Goal: Task Accomplishment & Management: Use online tool/utility

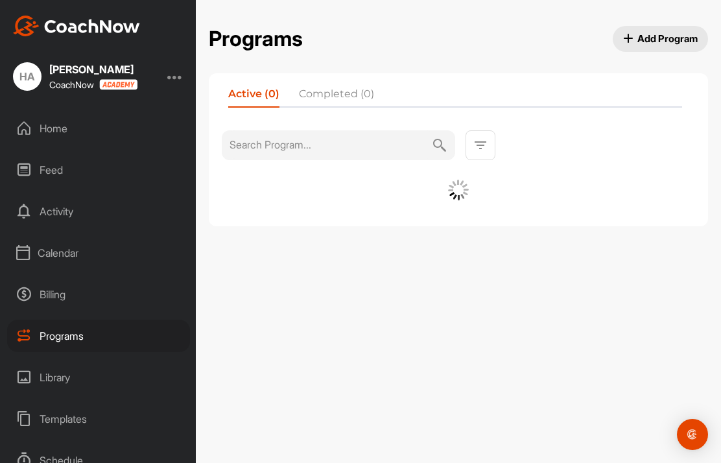
click at [64, 244] on div "Calendar" at bounding box center [98, 253] width 183 height 32
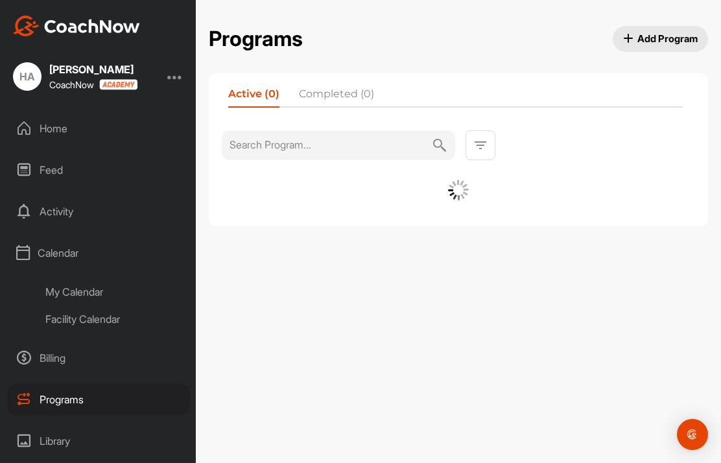
click at [102, 322] on div "Facility Calendar" at bounding box center [113, 318] width 154 height 27
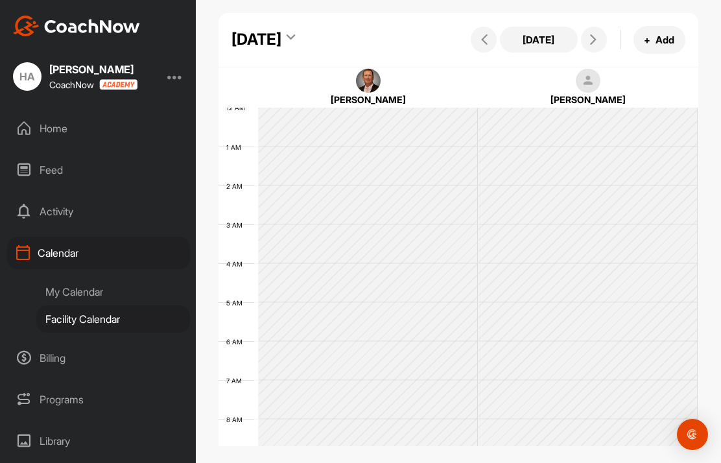
scroll to position [224, 0]
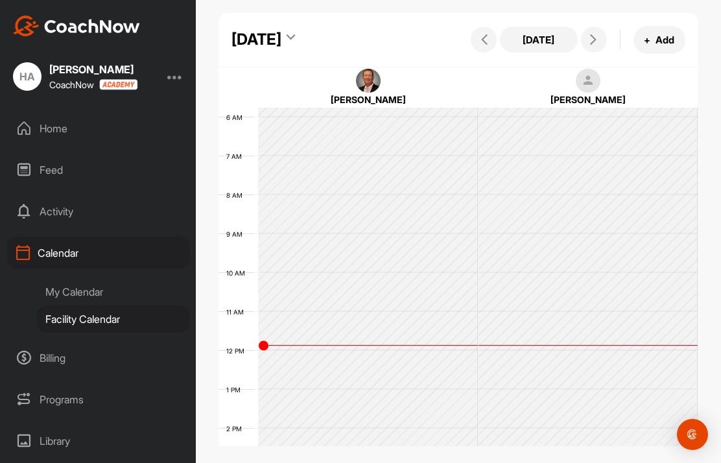
click at [593, 35] on icon at bounding box center [593, 39] width 10 height 10
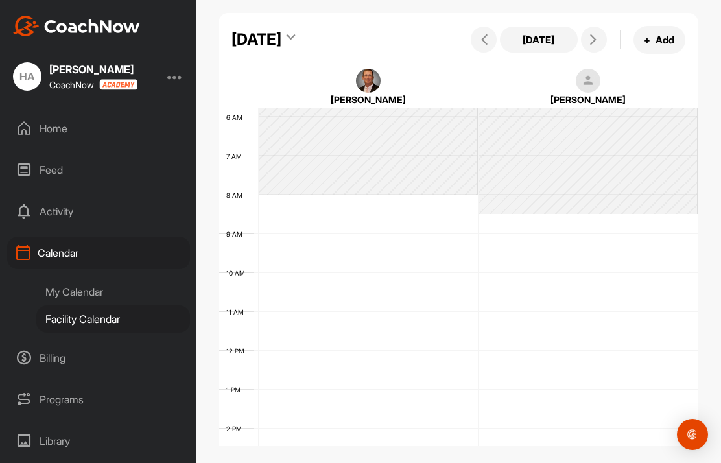
click at [594, 35] on icon at bounding box center [593, 39] width 10 height 10
click at [591, 37] on icon at bounding box center [593, 39] width 10 height 10
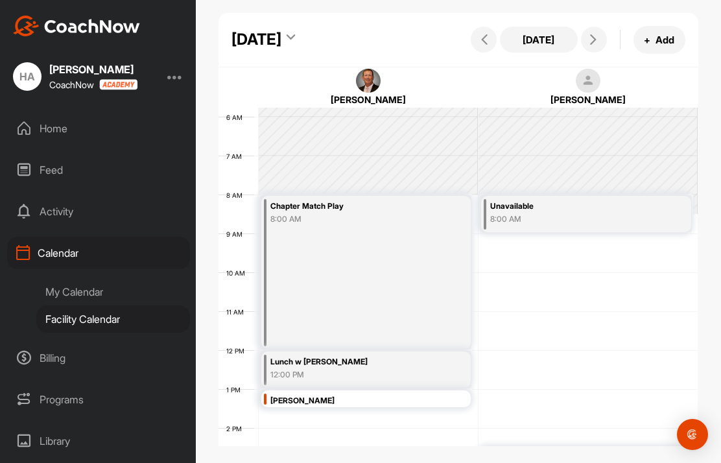
click at [592, 40] on icon at bounding box center [593, 39] width 10 height 10
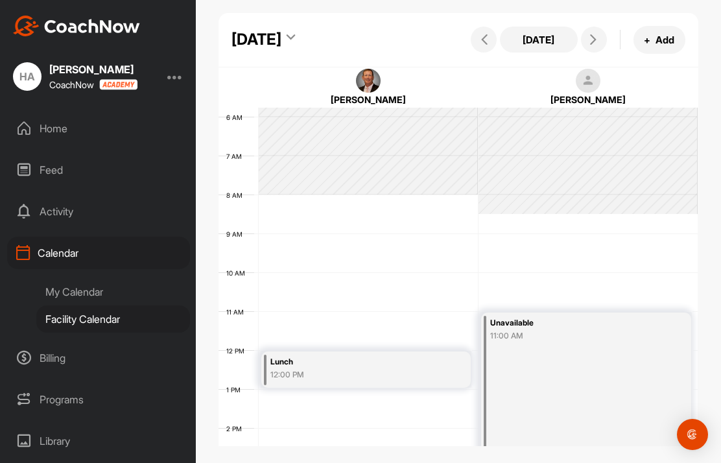
click at [594, 42] on icon at bounding box center [593, 39] width 10 height 10
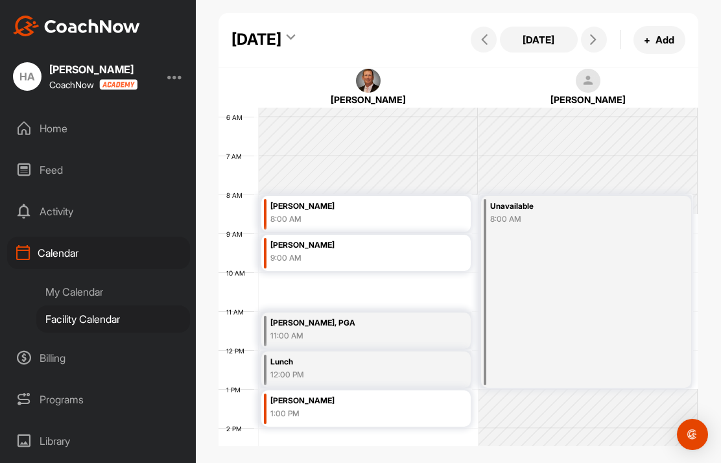
click at [585, 39] on button at bounding box center [594, 40] width 26 height 26
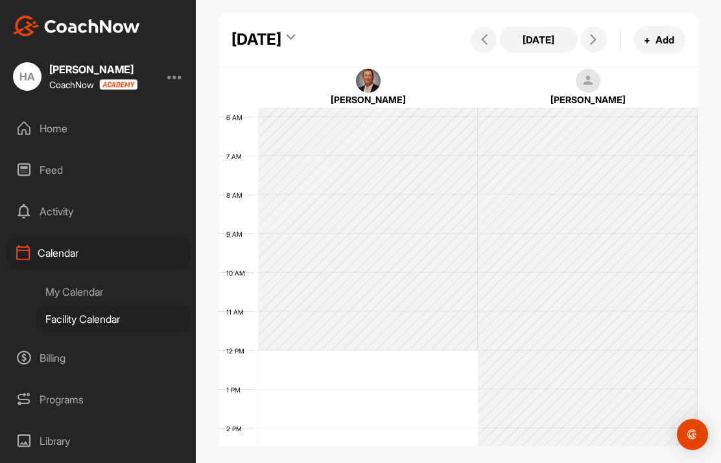
click at [591, 36] on icon at bounding box center [593, 39] width 10 height 10
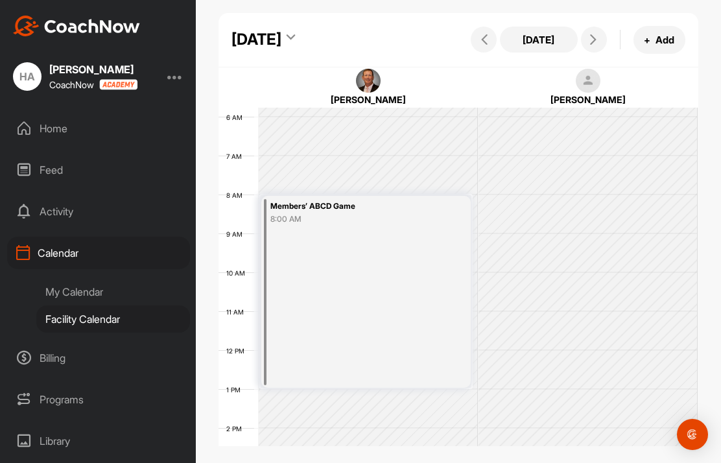
click at [596, 41] on icon at bounding box center [593, 39] width 10 height 10
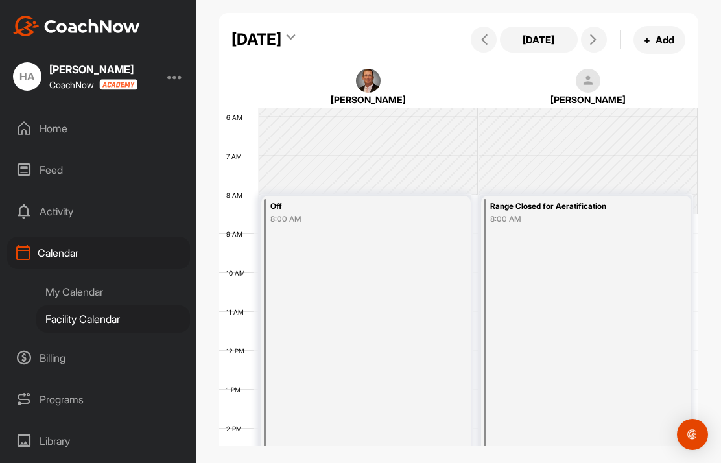
click at [596, 40] on icon at bounding box center [593, 39] width 10 height 10
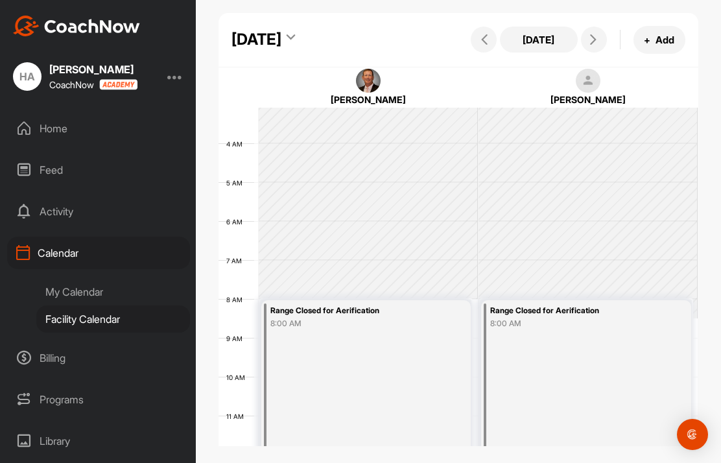
scroll to position [119, 0]
click at [592, 43] on button at bounding box center [594, 40] width 26 height 26
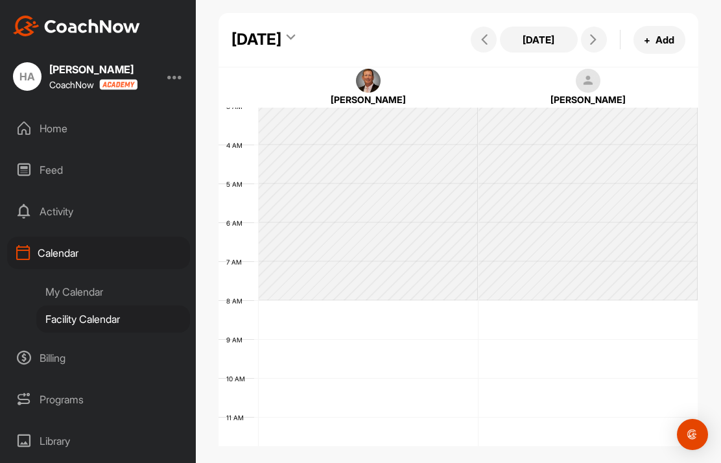
scroll to position [224, 0]
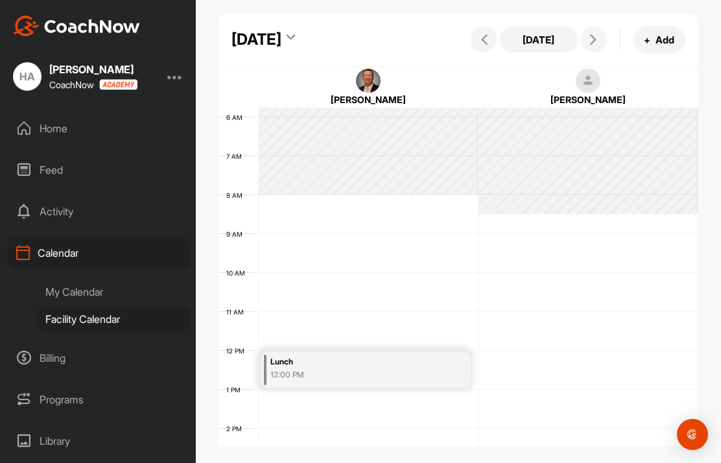
click at [630, 206] on div at bounding box center [588, 48] width 220 height 331
click at [581, 198] on div at bounding box center [588, 48] width 220 height 331
click at [629, 162] on div at bounding box center [588, 48] width 220 height 331
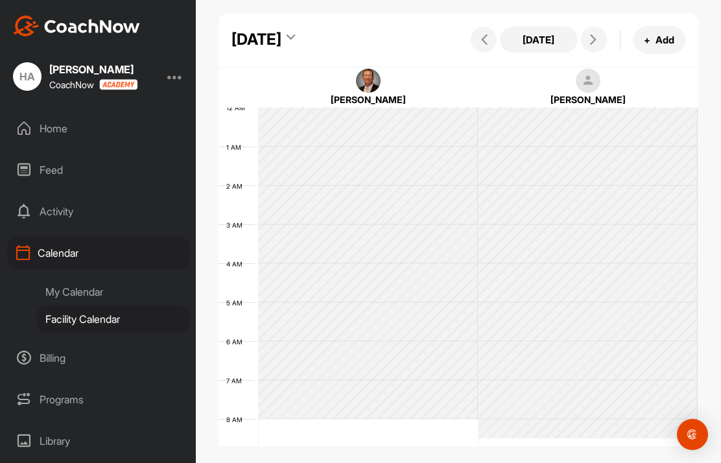
scroll to position [0, 0]
click at [601, 129] on div at bounding box center [588, 273] width 220 height 331
click at [655, 34] on button "+ Add" at bounding box center [659, 40] width 52 height 28
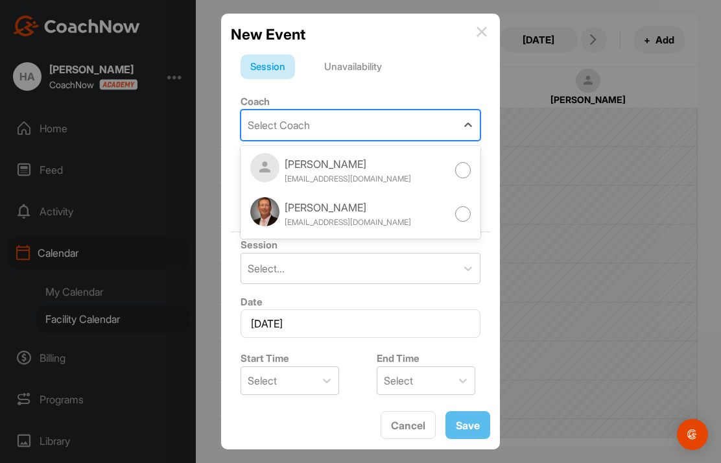
click at [373, 170] on div "[PERSON_NAME]" at bounding box center [348, 164] width 126 height 16
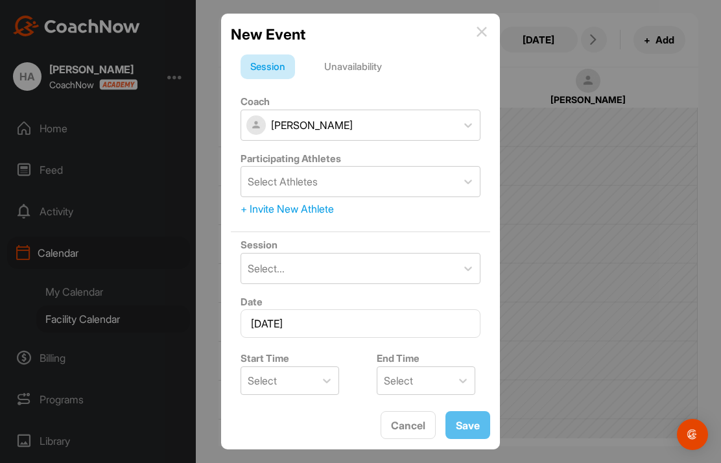
click at [360, 71] on div "Unavailability" at bounding box center [352, 66] width 77 height 25
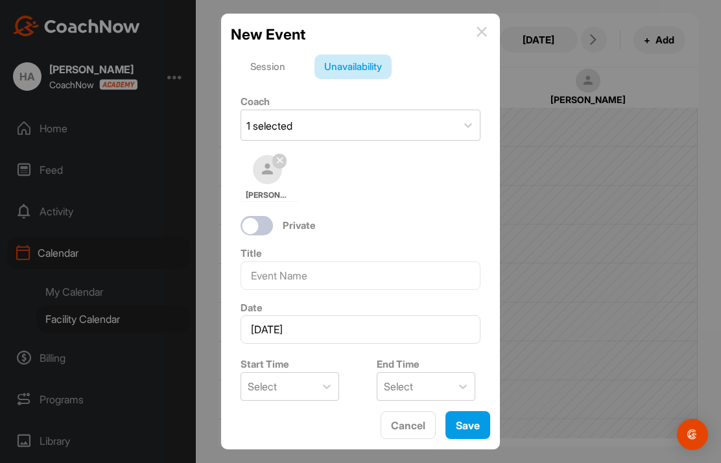
scroll to position [52, 0]
click at [410, 423] on button "Cancel" at bounding box center [407, 425] width 55 height 28
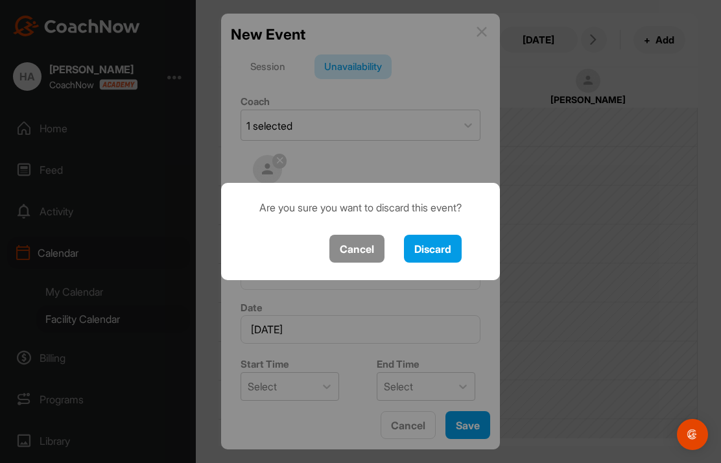
click at [359, 235] on button "Cancel" at bounding box center [356, 249] width 55 height 28
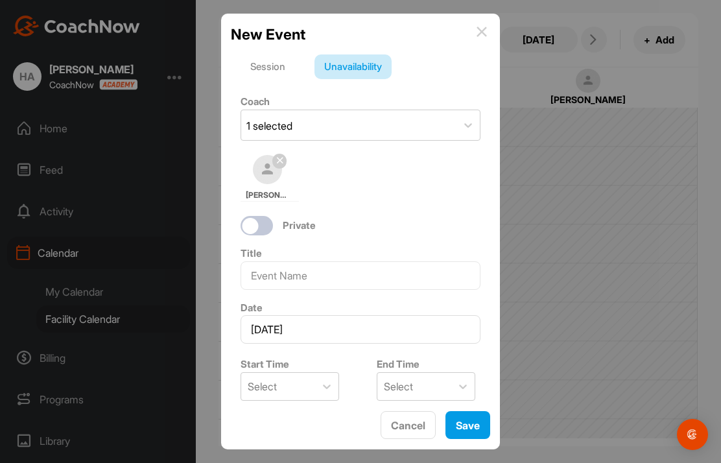
click at [413, 424] on button "Cancel" at bounding box center [407, 425] width 55 height 28
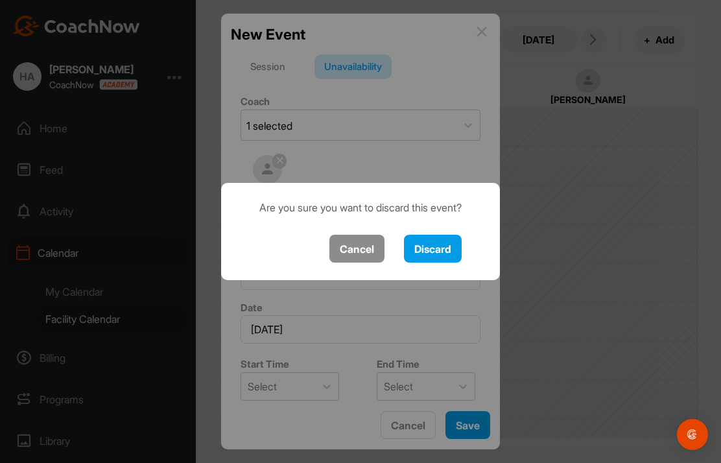
click at [360, 235] on button "Cancel" at bounding box center [356, 249] width 55 height 28
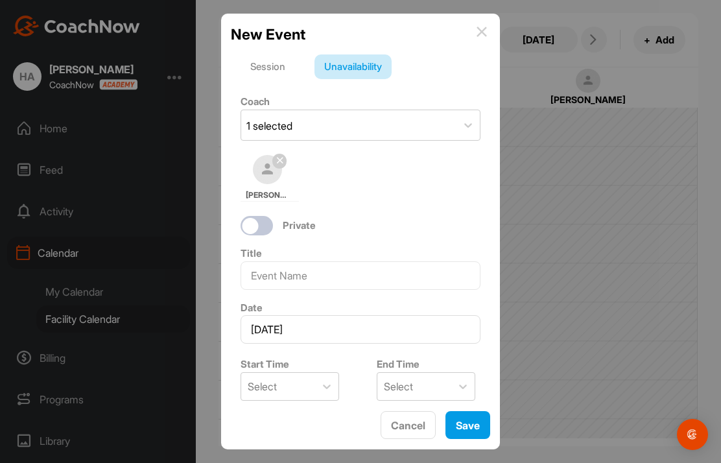
click at [418, 424] on button "Cancel" at bounding box center [407, 425] width 55 height 28
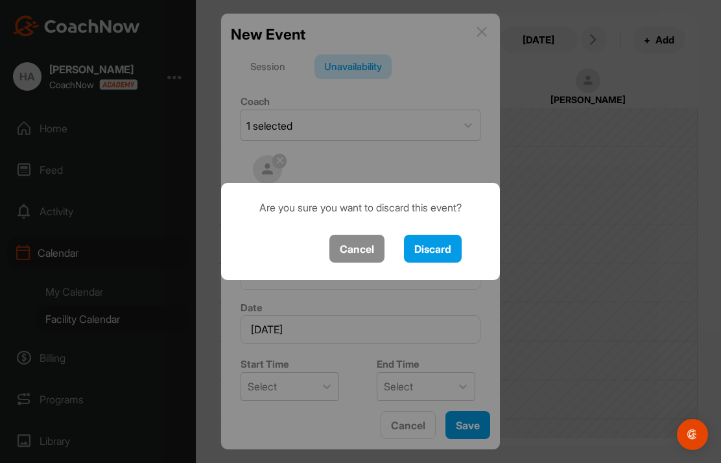
click at [439, 235] on button "Discard" at bounding box center [433, 249] width 58 height 28
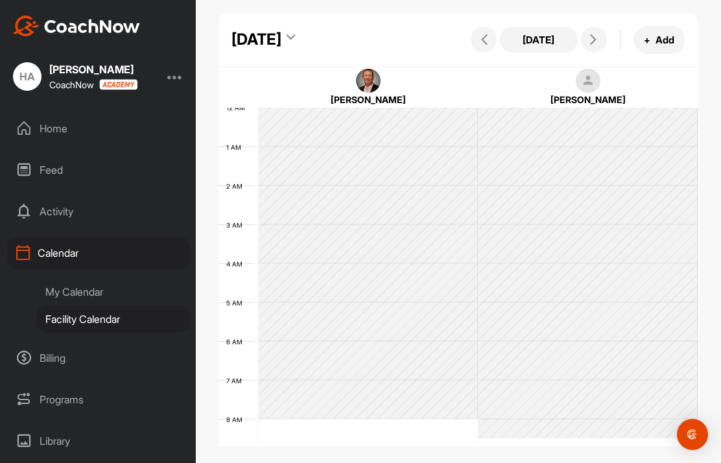
scroll to position [0, 0]
